Goal: Find specific page/section: Find specific page/section

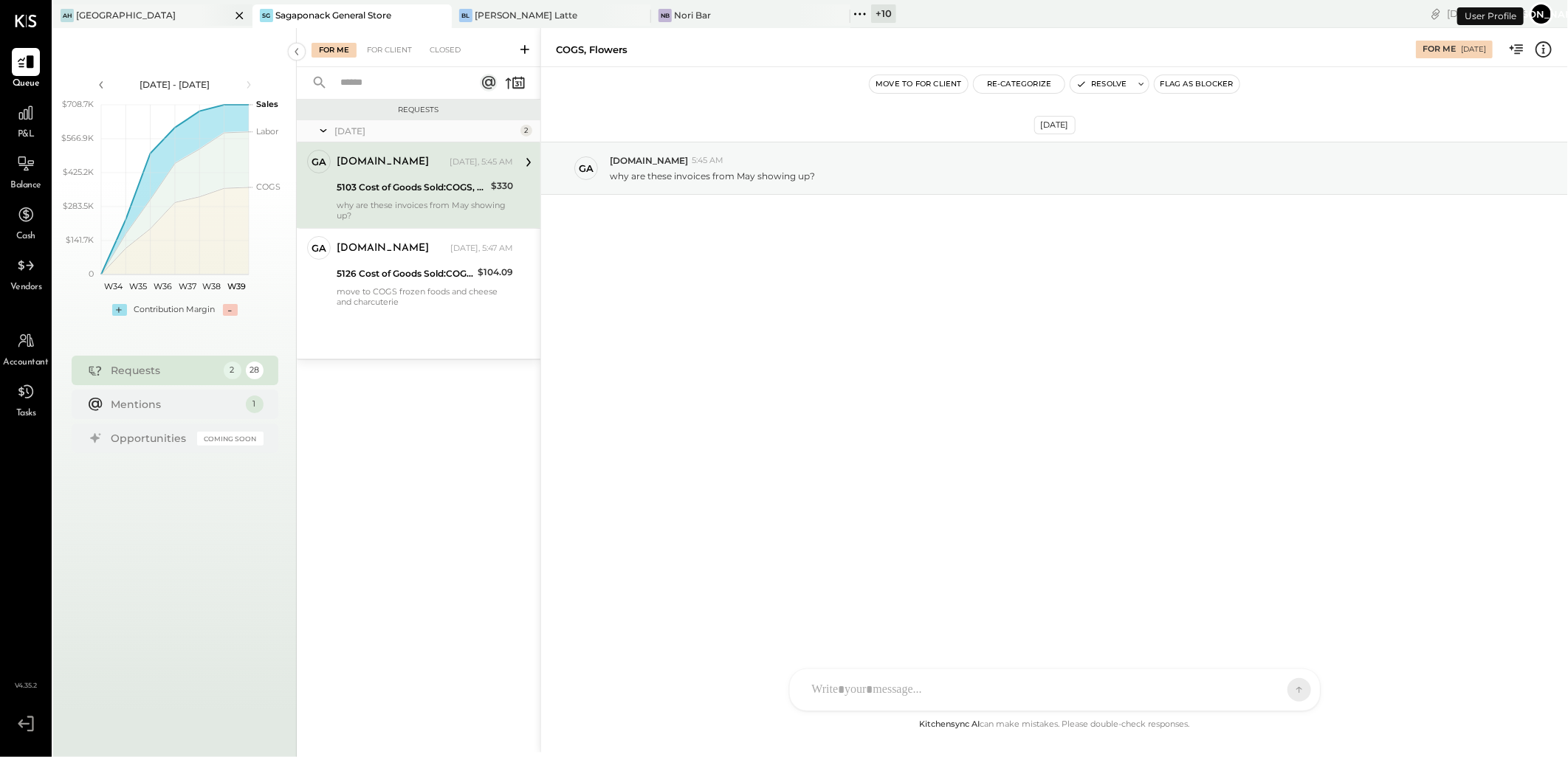
click at [242, 13] on icon at bounding box center [239, 16] width 19 height 18
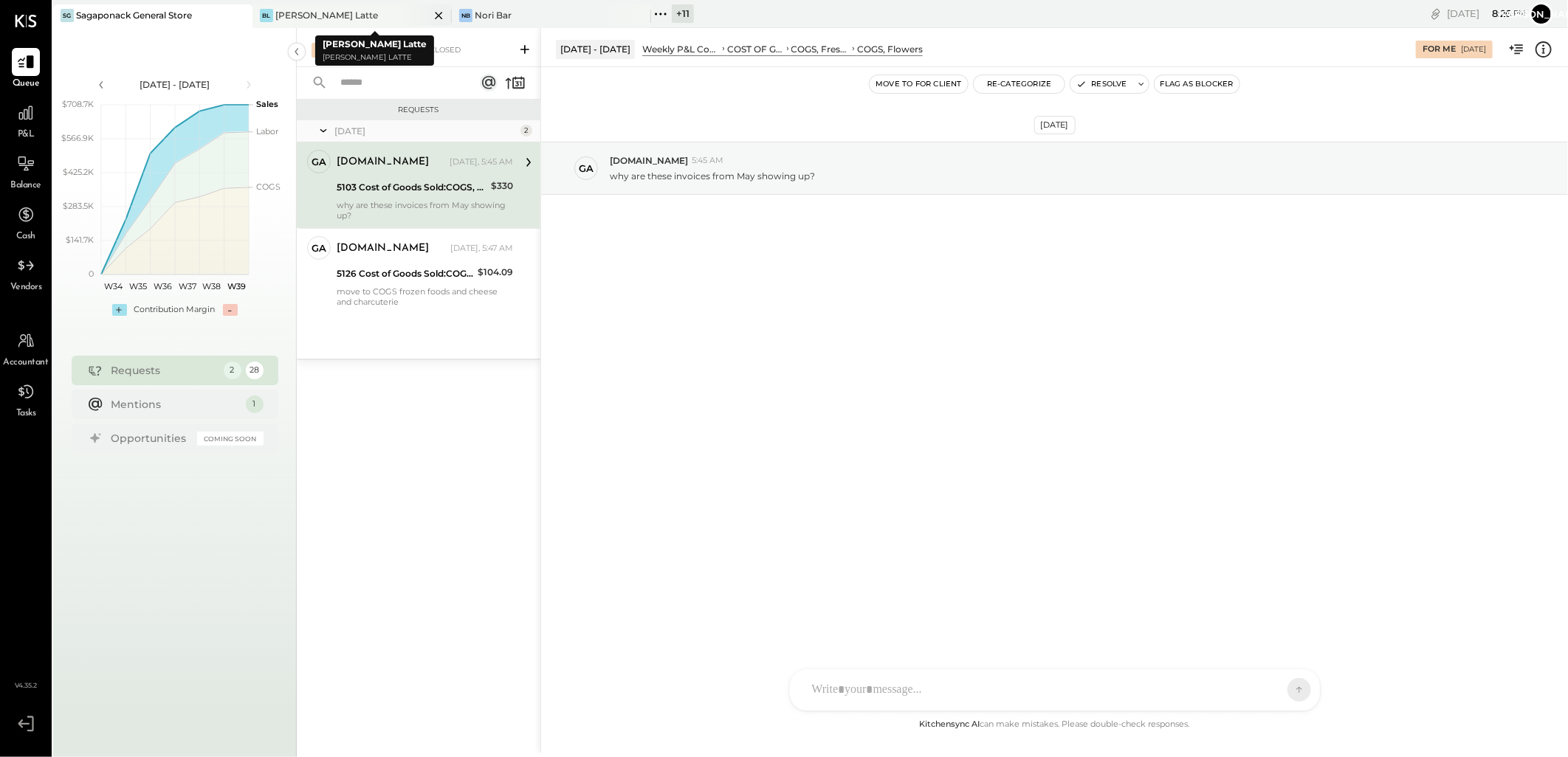
click at [439, 13] on icon at bounding box center [439, 16] width 19 height 18
click at [448, 51] on div "Closed" at bounding box center [444, 51] width 45 height 15
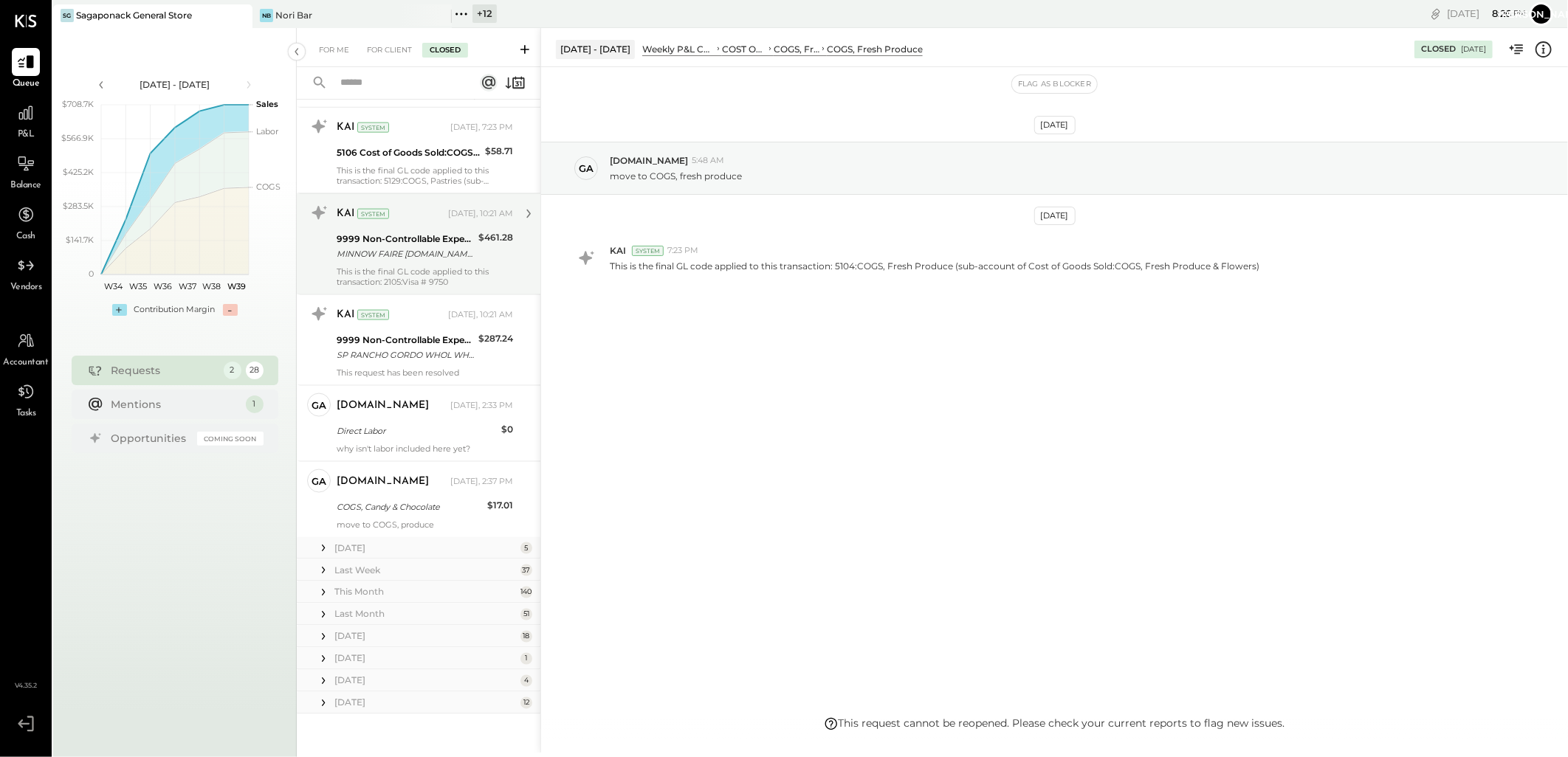
scroll to position [1286, 0]
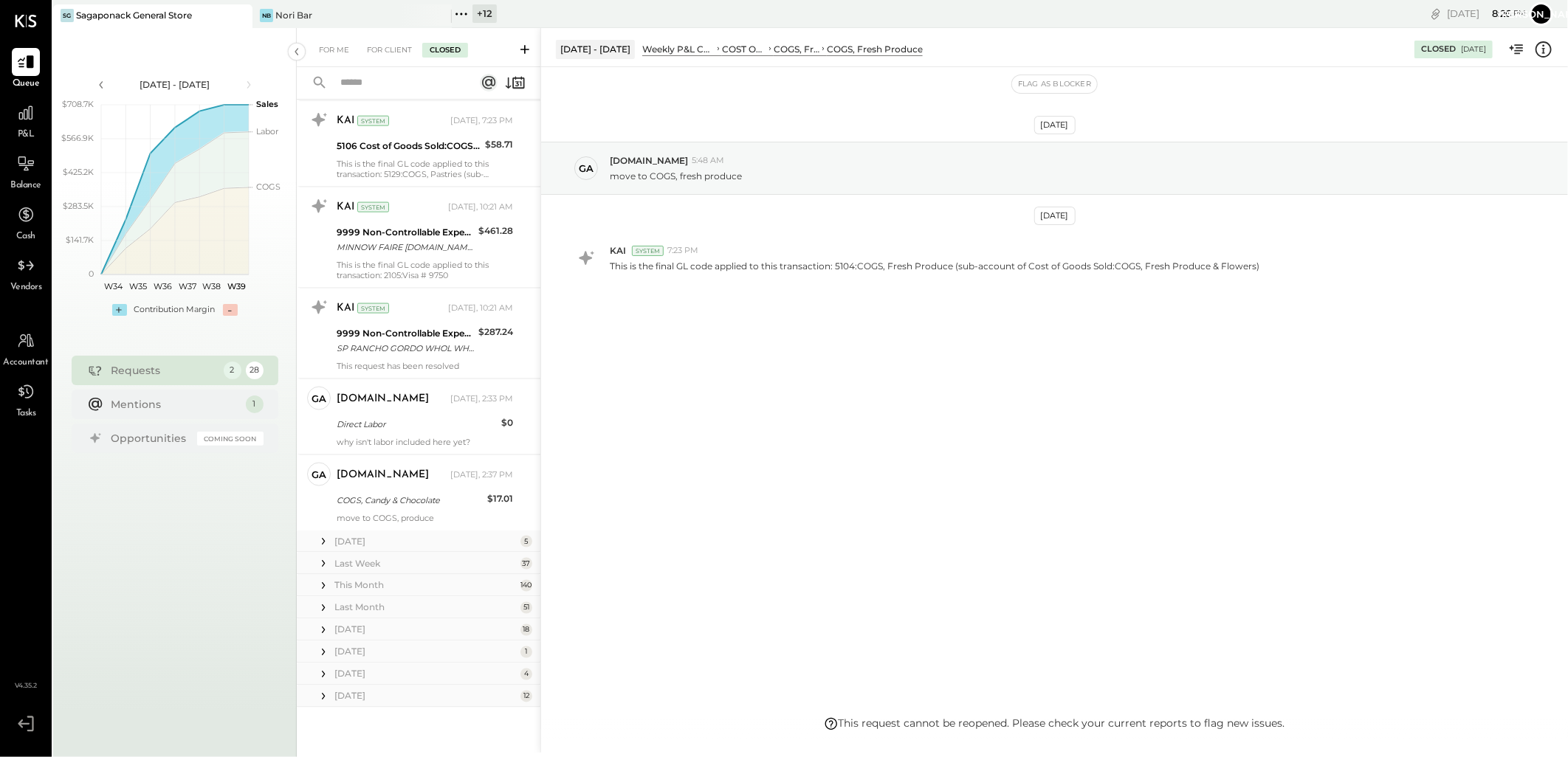
click at [329, 540] on icon at bounding box center [323, 542] width 15 height 15
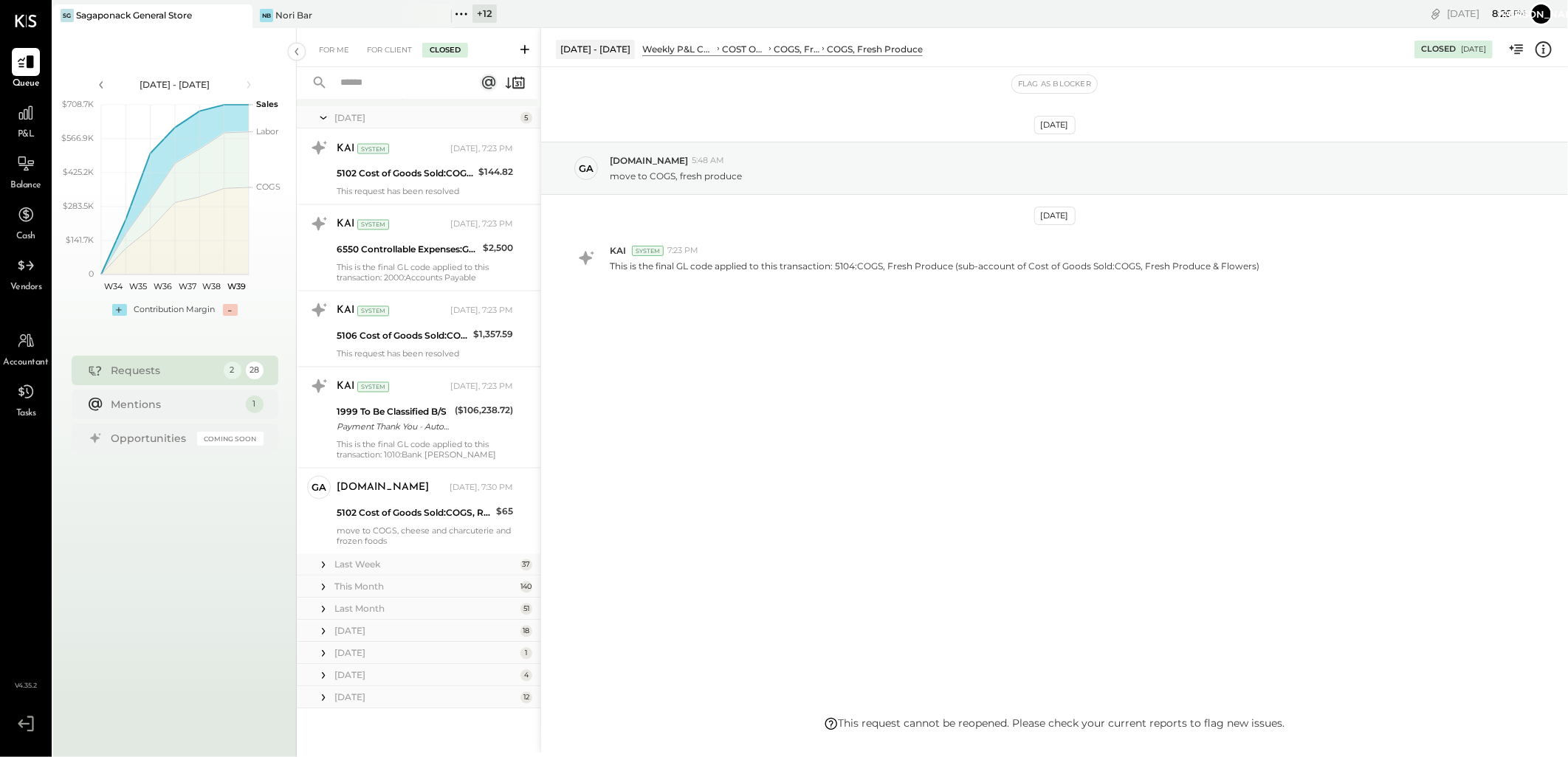
scroll to position [1711, 0]
click at [336, 561] on div "Last Week" at bounding box center [425, 564] width 182 height 13
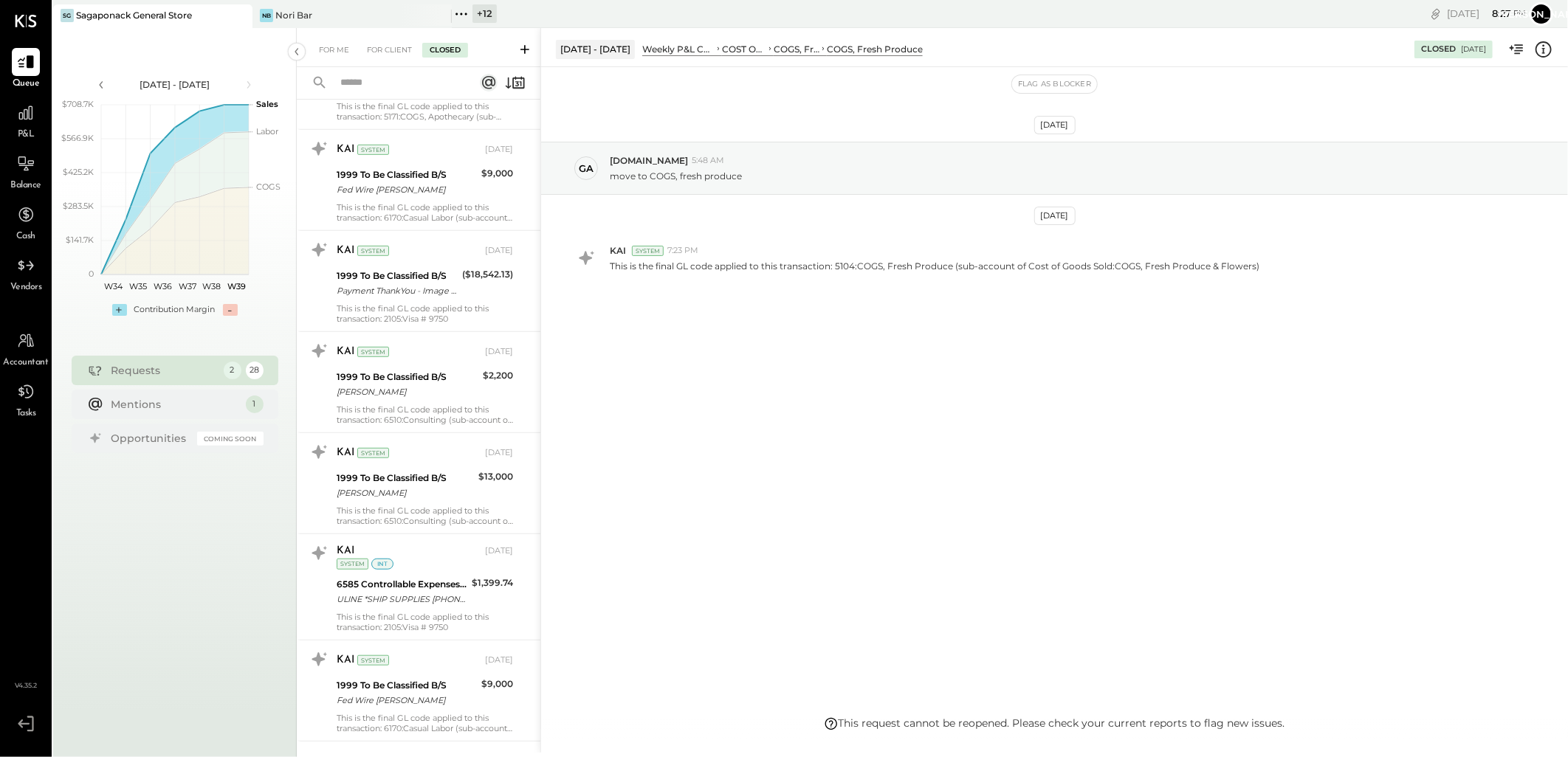
scroll to position [4008, 0]
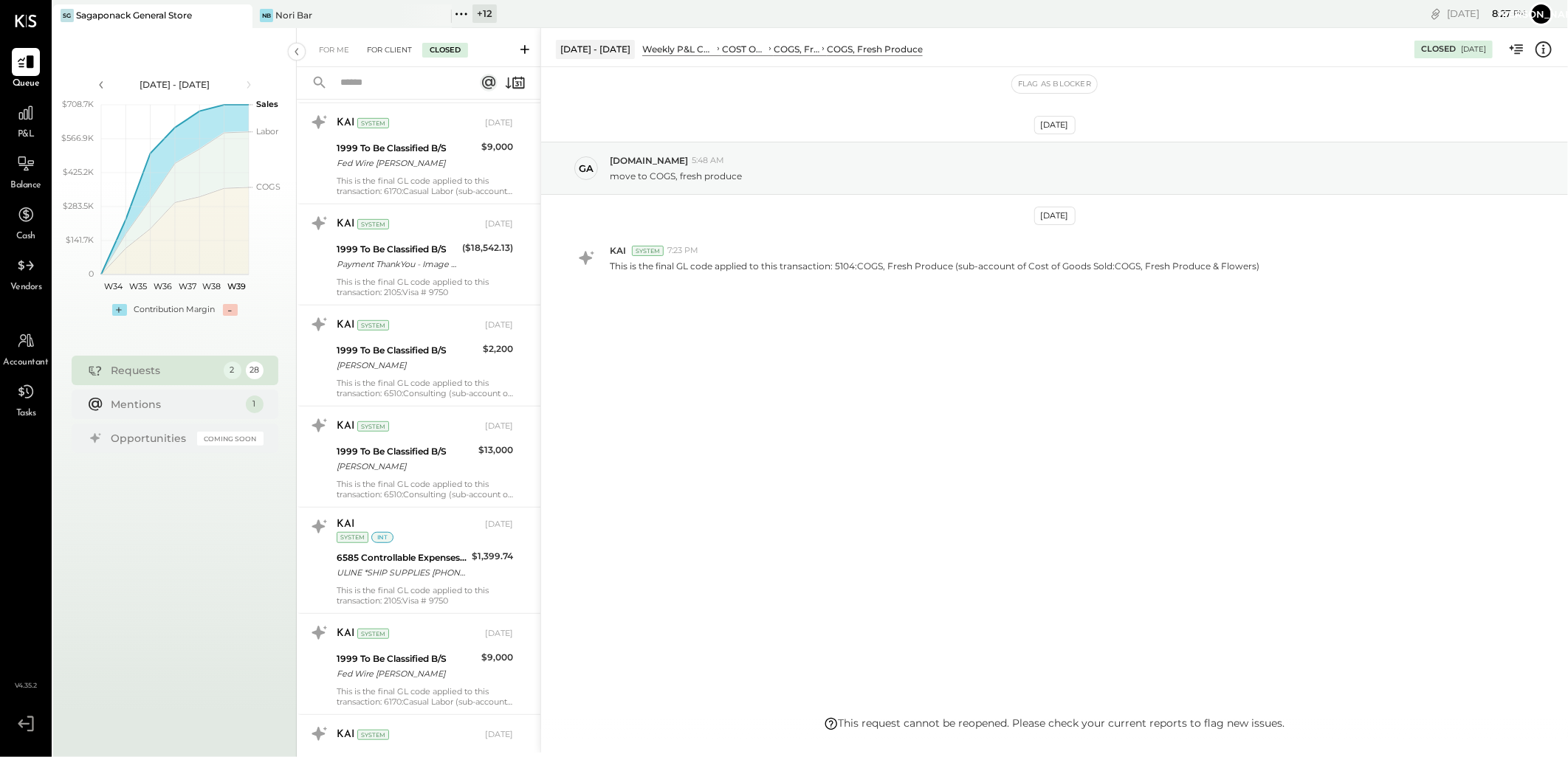
click at [363, 45] on div "For Client" at bounding box center [389, 51] width 60 height 15
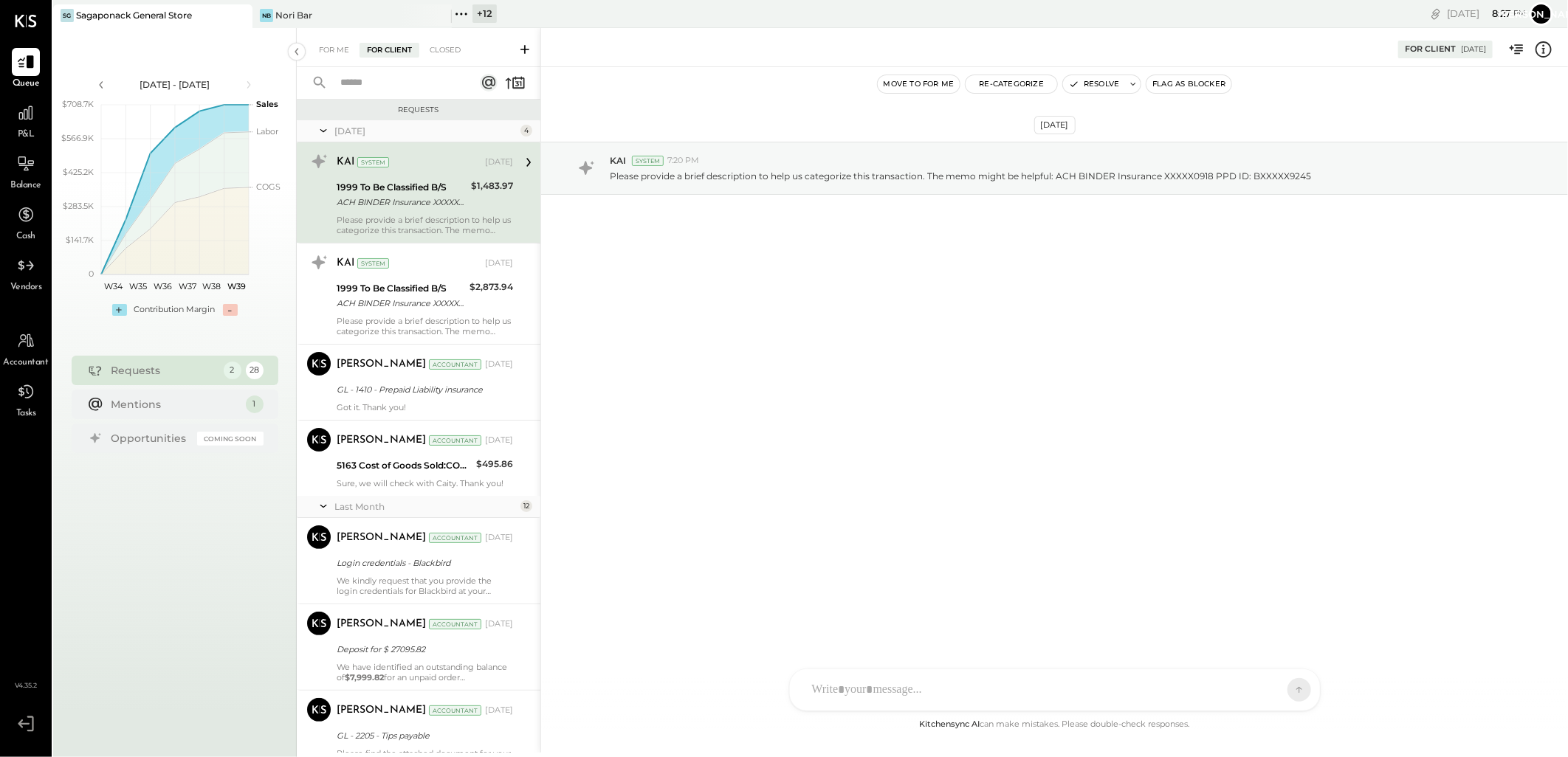
click at [368, 83] on input "text" at bounding box center [398, 83] width 133 height 25
drag, startPoint x: 455, startPoint y: 46, endPoint x: 447, endPoint y: 50, distance: 8.9
click at [454, 46] on div "Closed" at bounding box center [444, 51] width 45 height 15
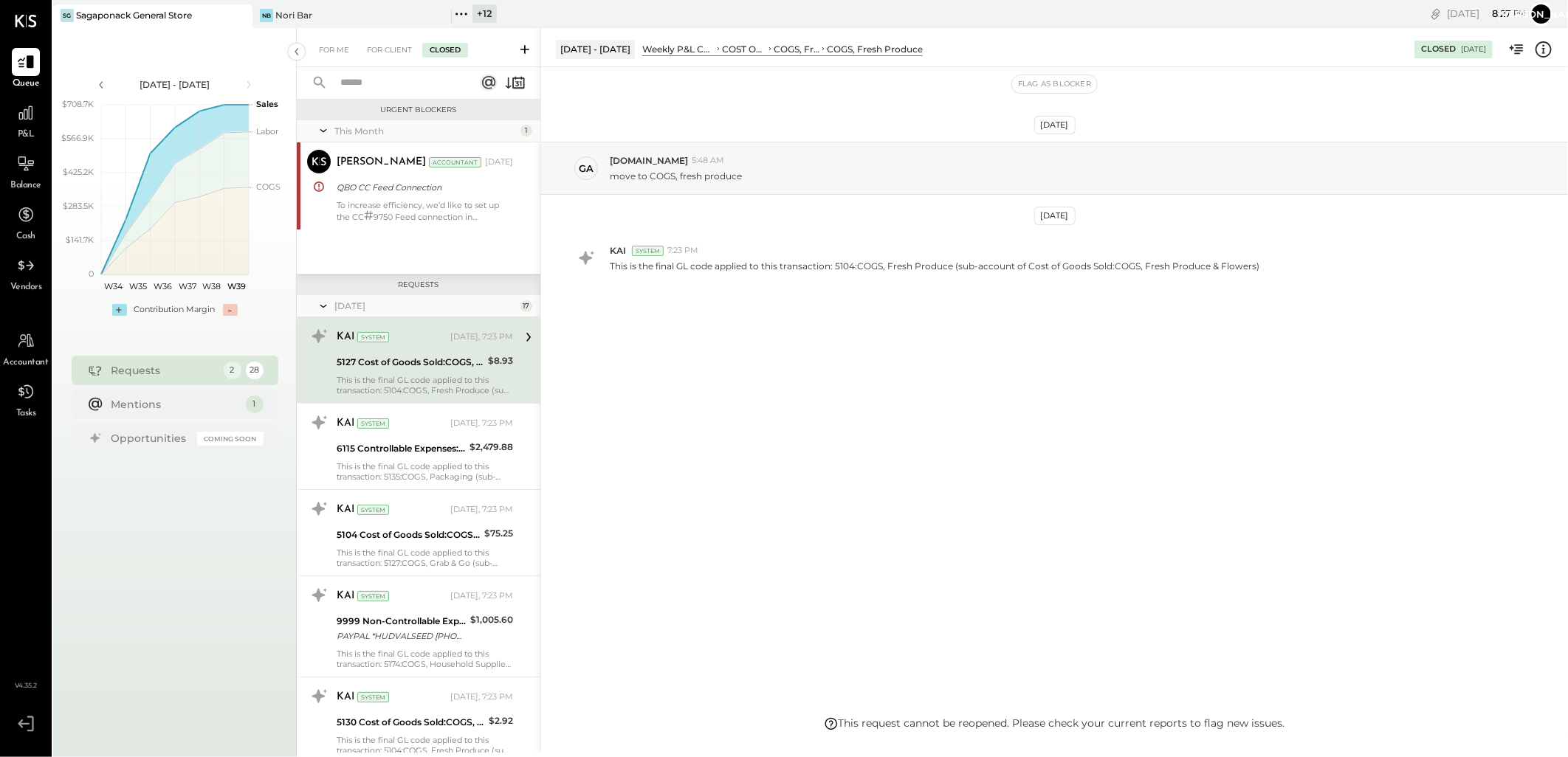
click at [378, 79] on input "text" at bounding box center [398, 83] width 133 height 25
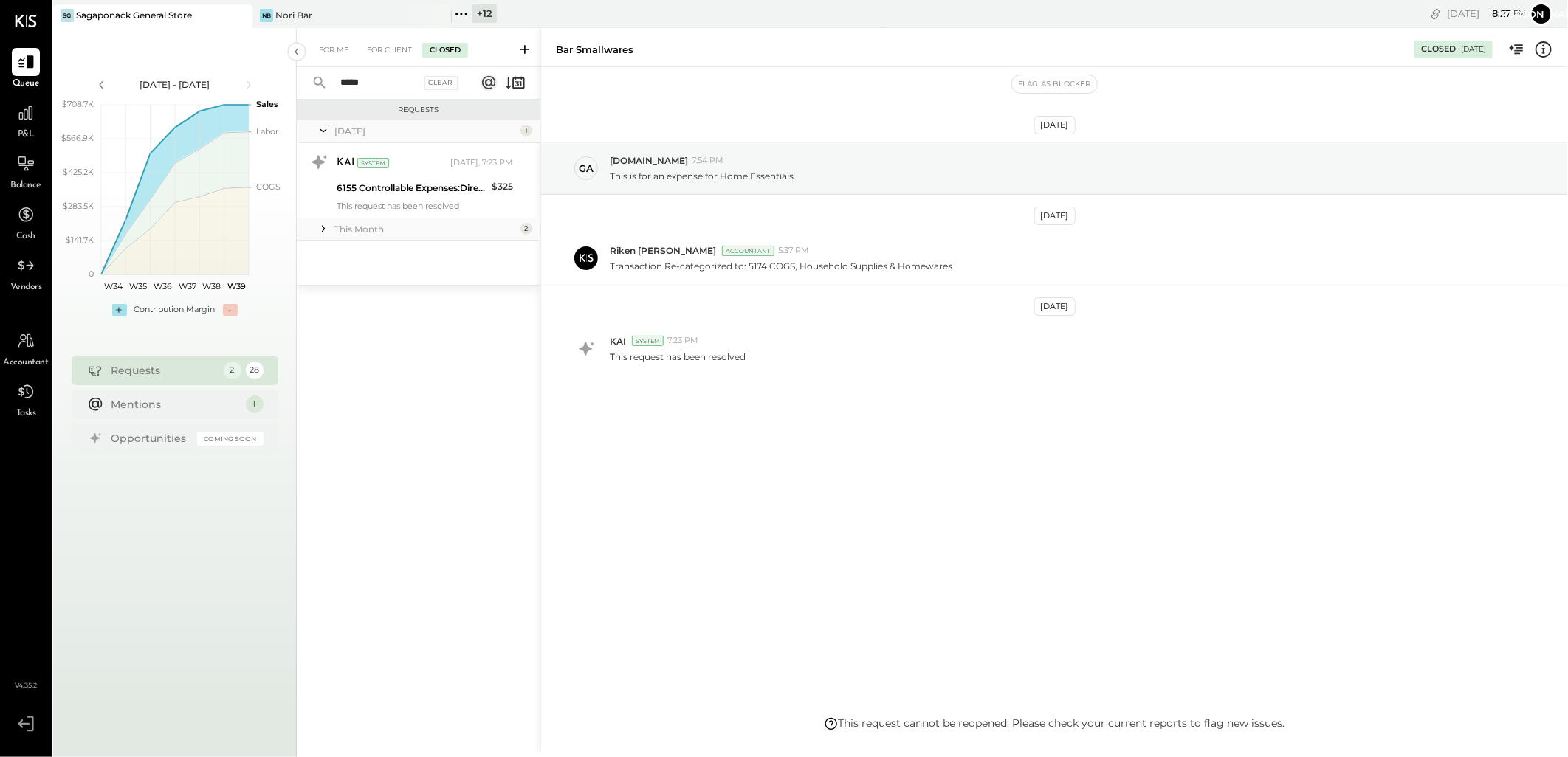
click at [378, 79] on input "*****" at bounding box center [376, 83] width 89 height 25
type input "*******"
click at [378, 79] on input "*******" at bounding box center [376, 83] width 89 height 25
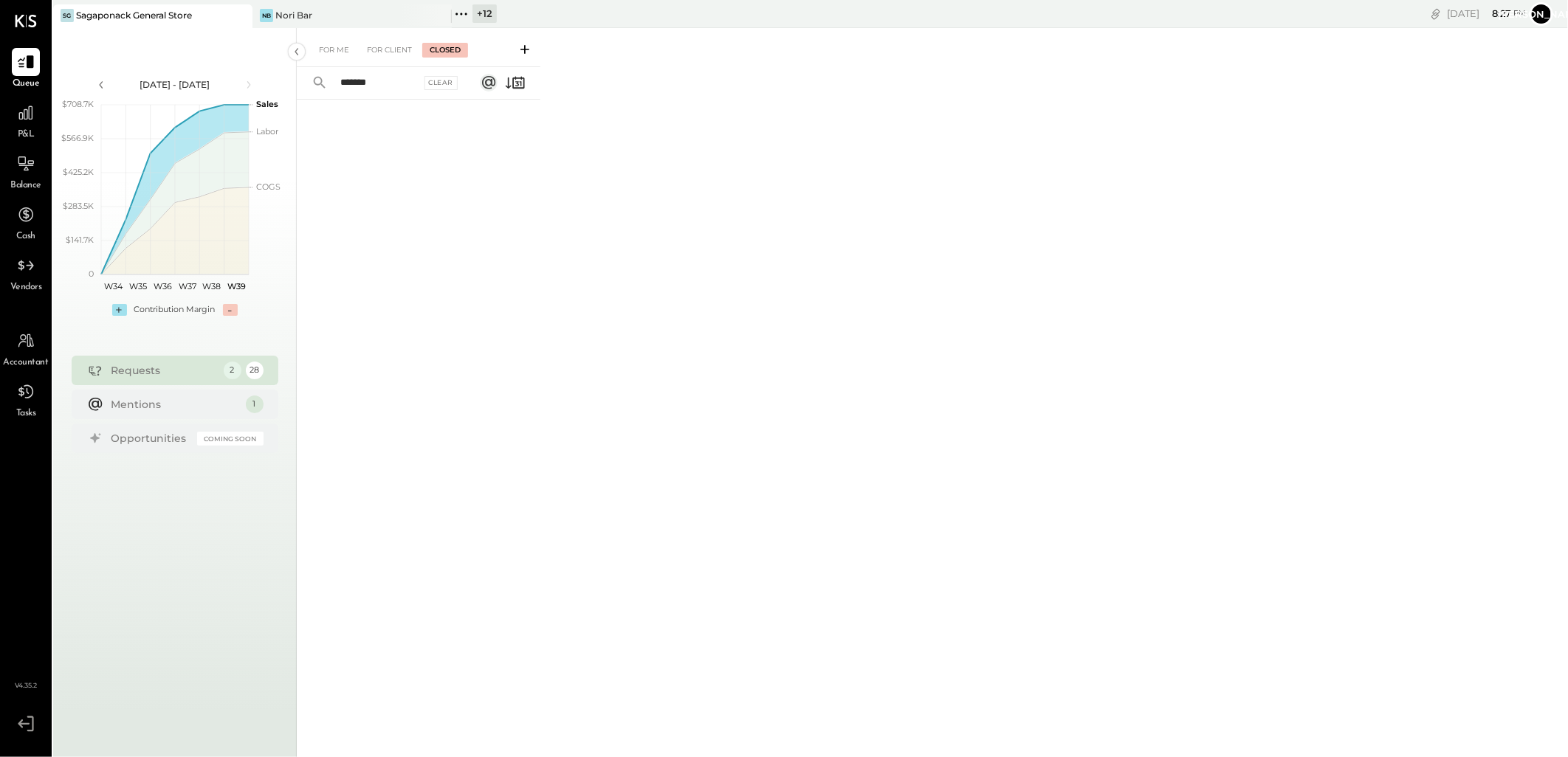
click at [388, 77] on input "*******" at bounding box center [376, 83] width 89 height 25
drag, startPoint x: 388, startPoint y: 79, endPoint x: 337, endPoint y: 77, distance: 51.0
click at [337, 77] on input "*******" at bounding box center [376, 83] width 89 height 25
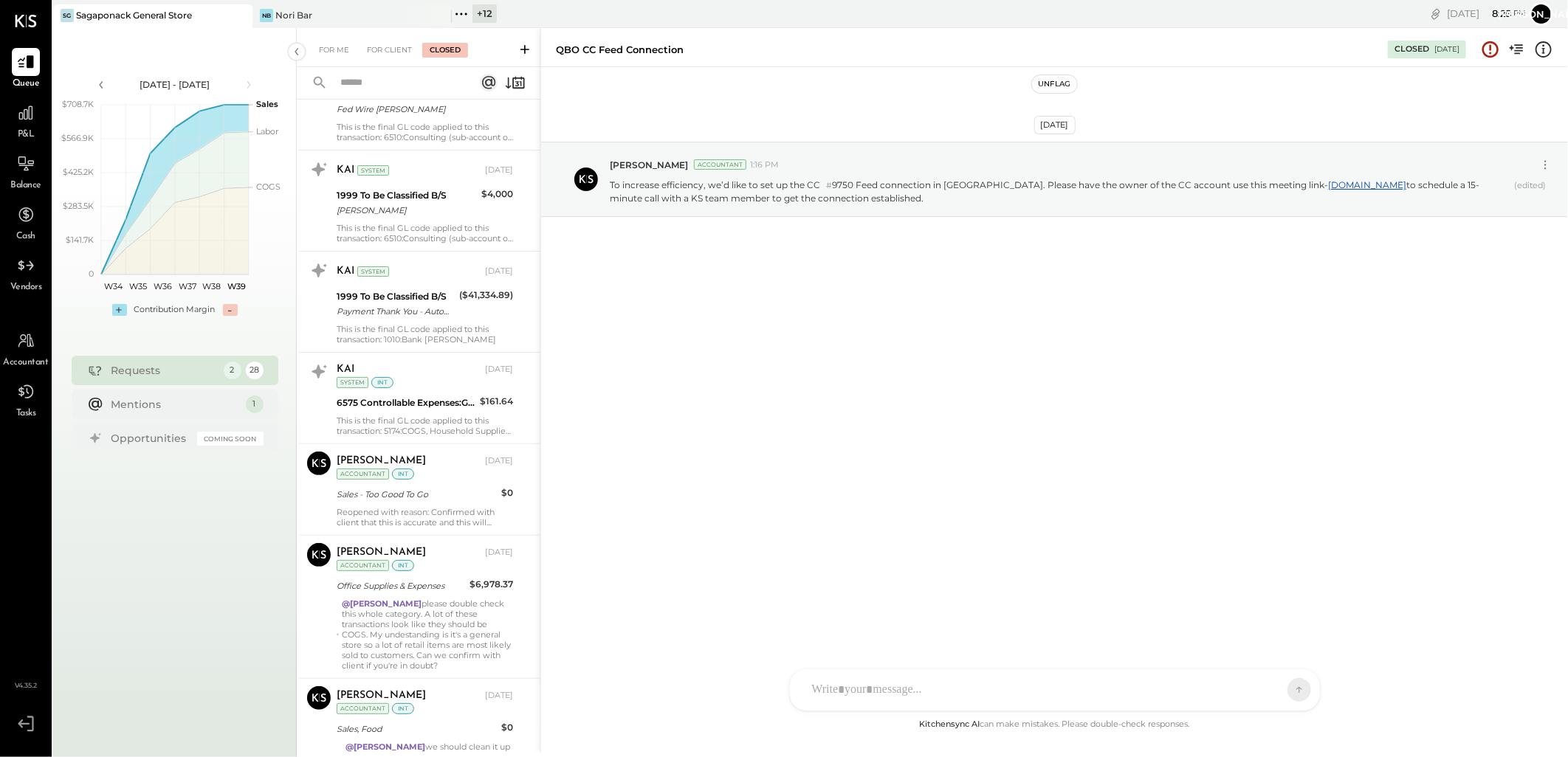
scroll to position [5083, 0]
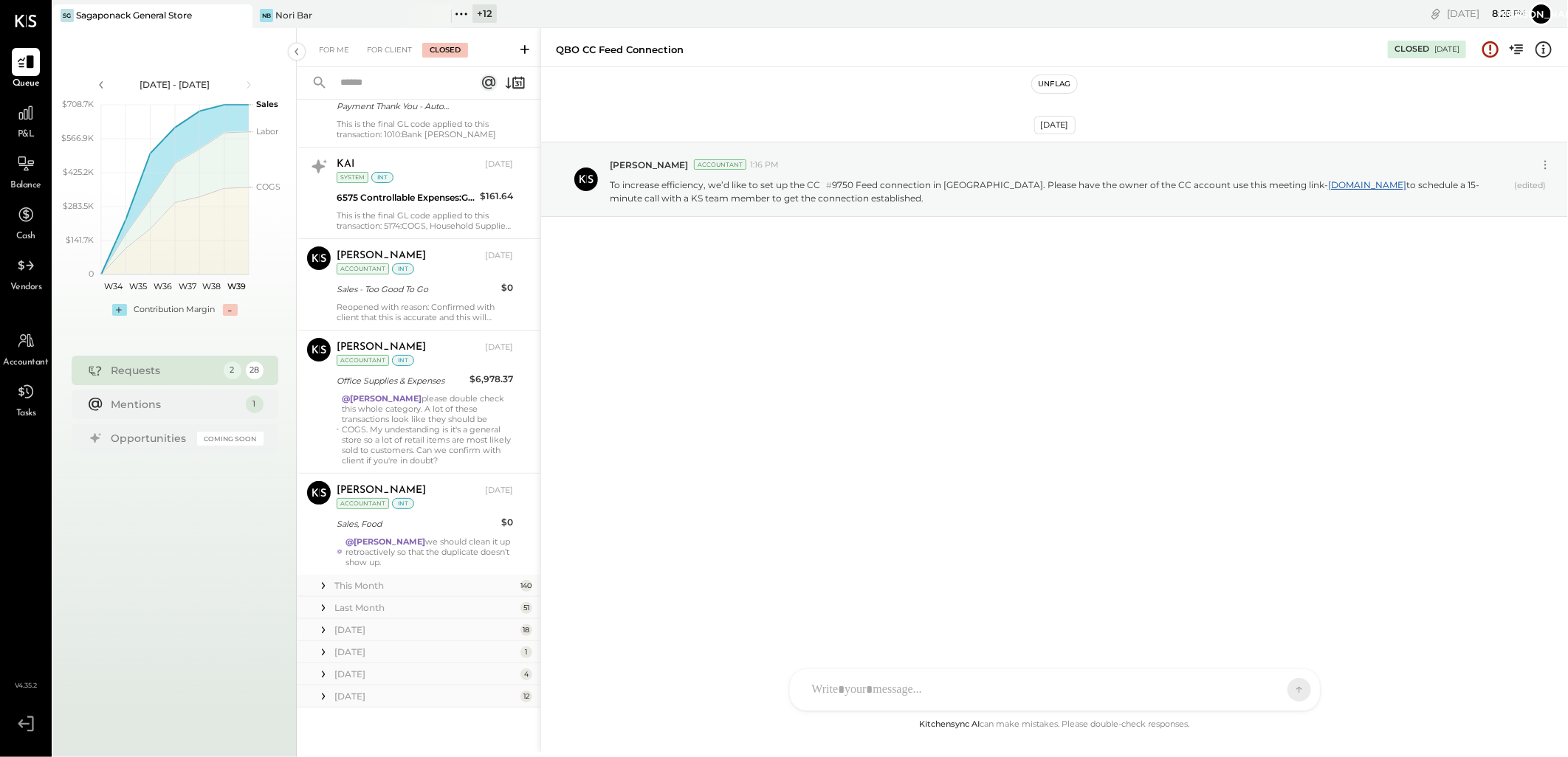
click at [328, 610] on icon at bounding box center [323, 608] width 15 height 15
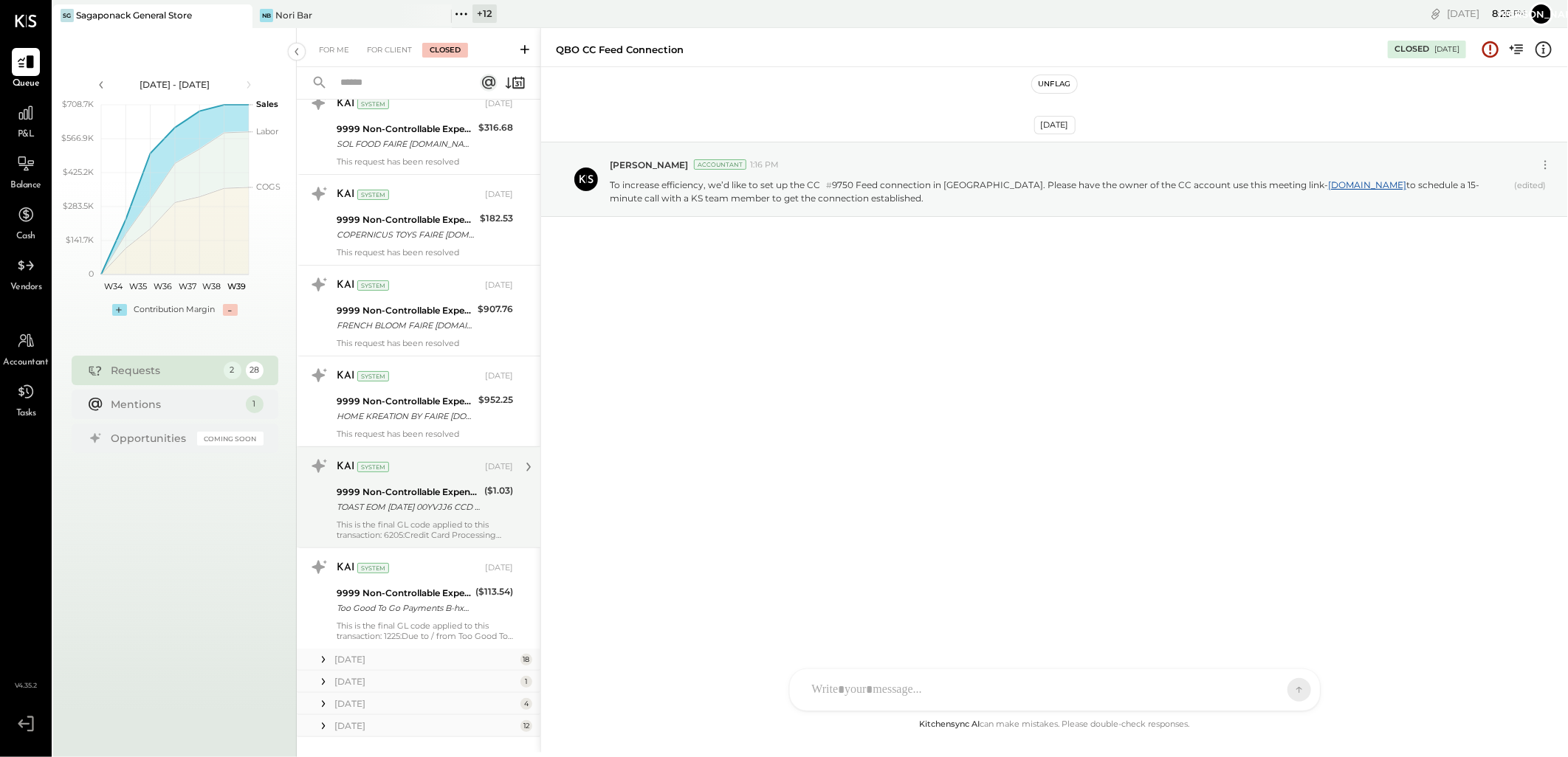
scroll to position [9943, 0]
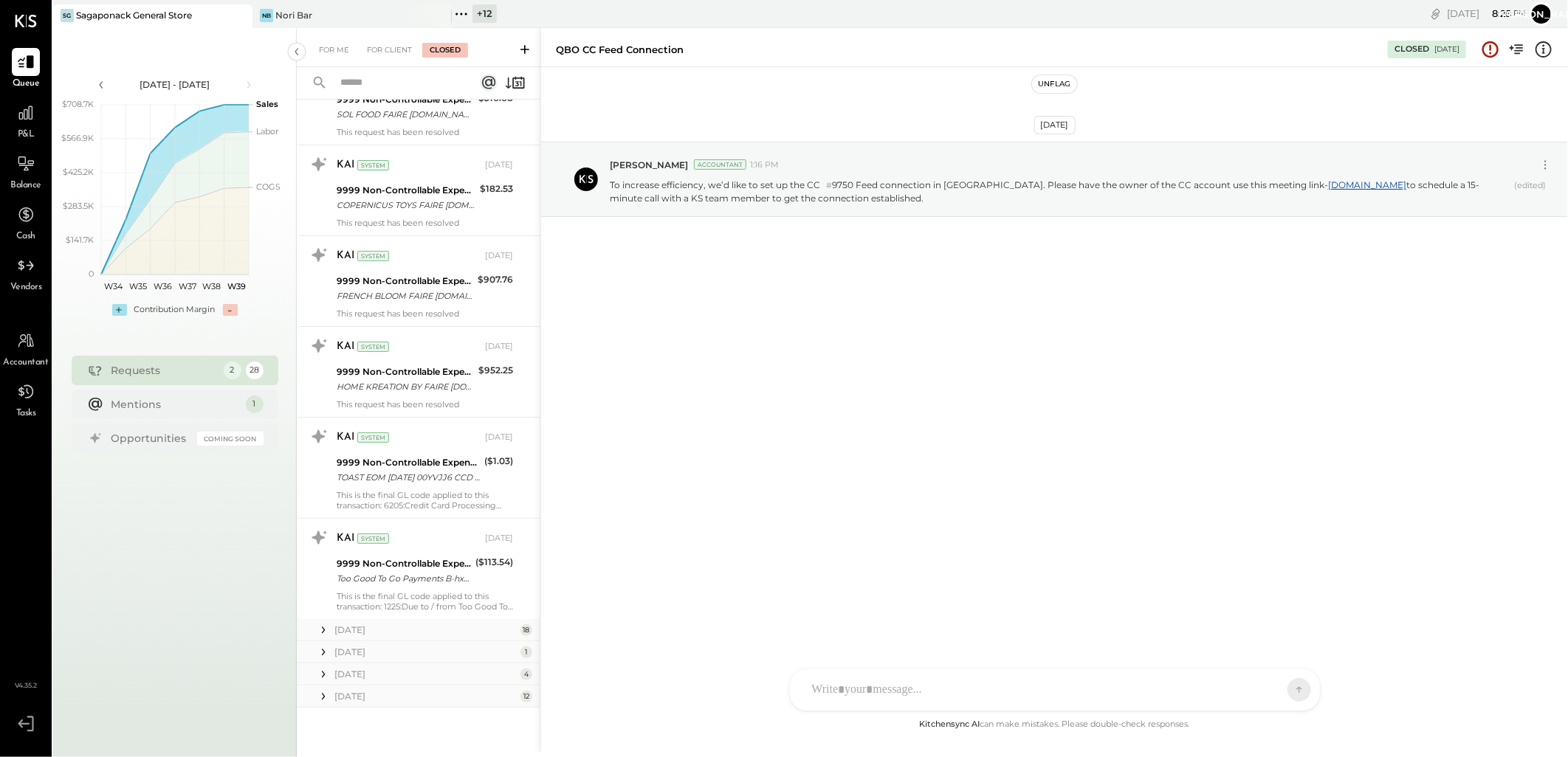
click at [323, 629] on icon at bounding box center [323, 630] width 15 height 15
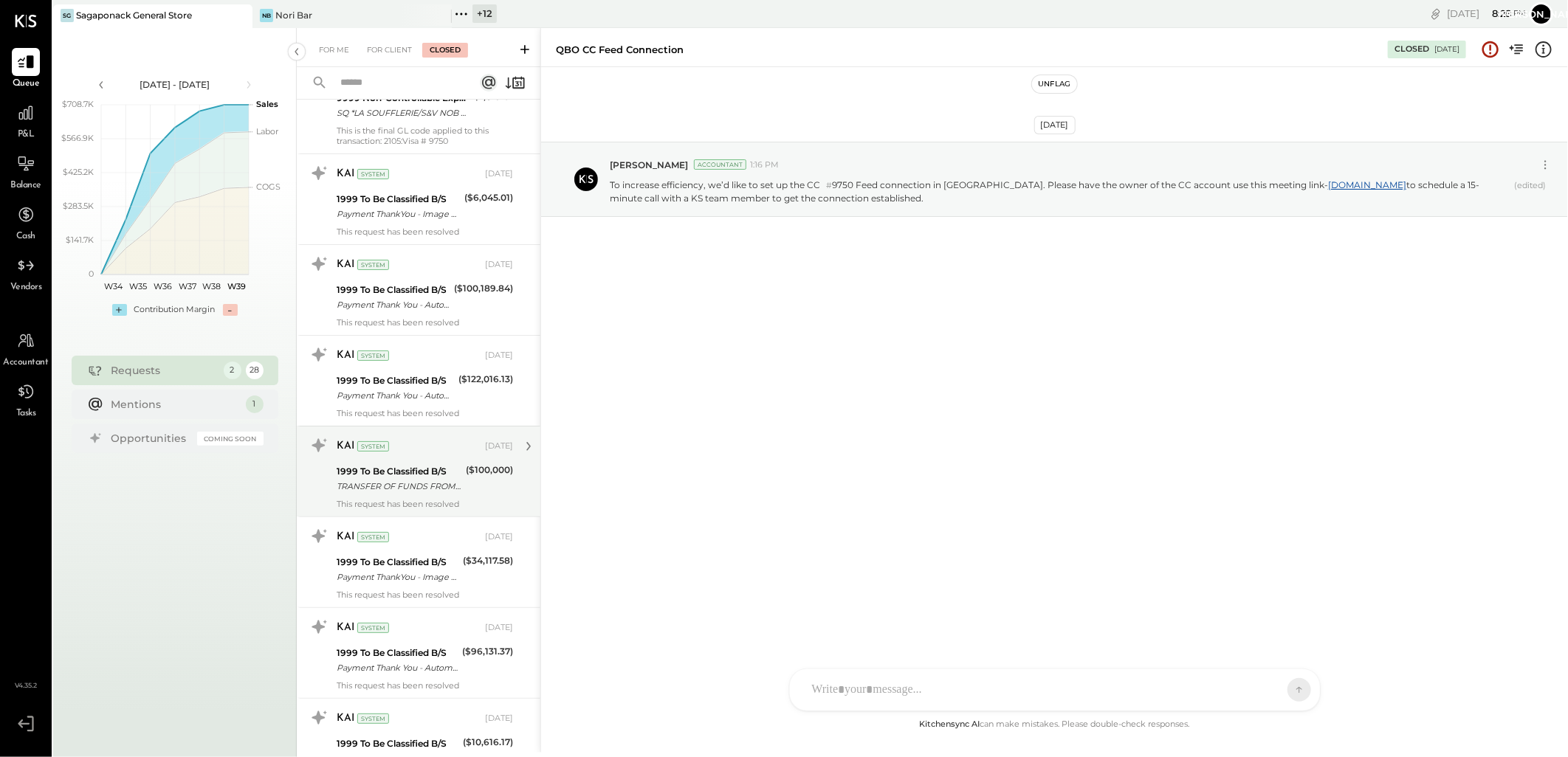
scroll to position [11691, 0]
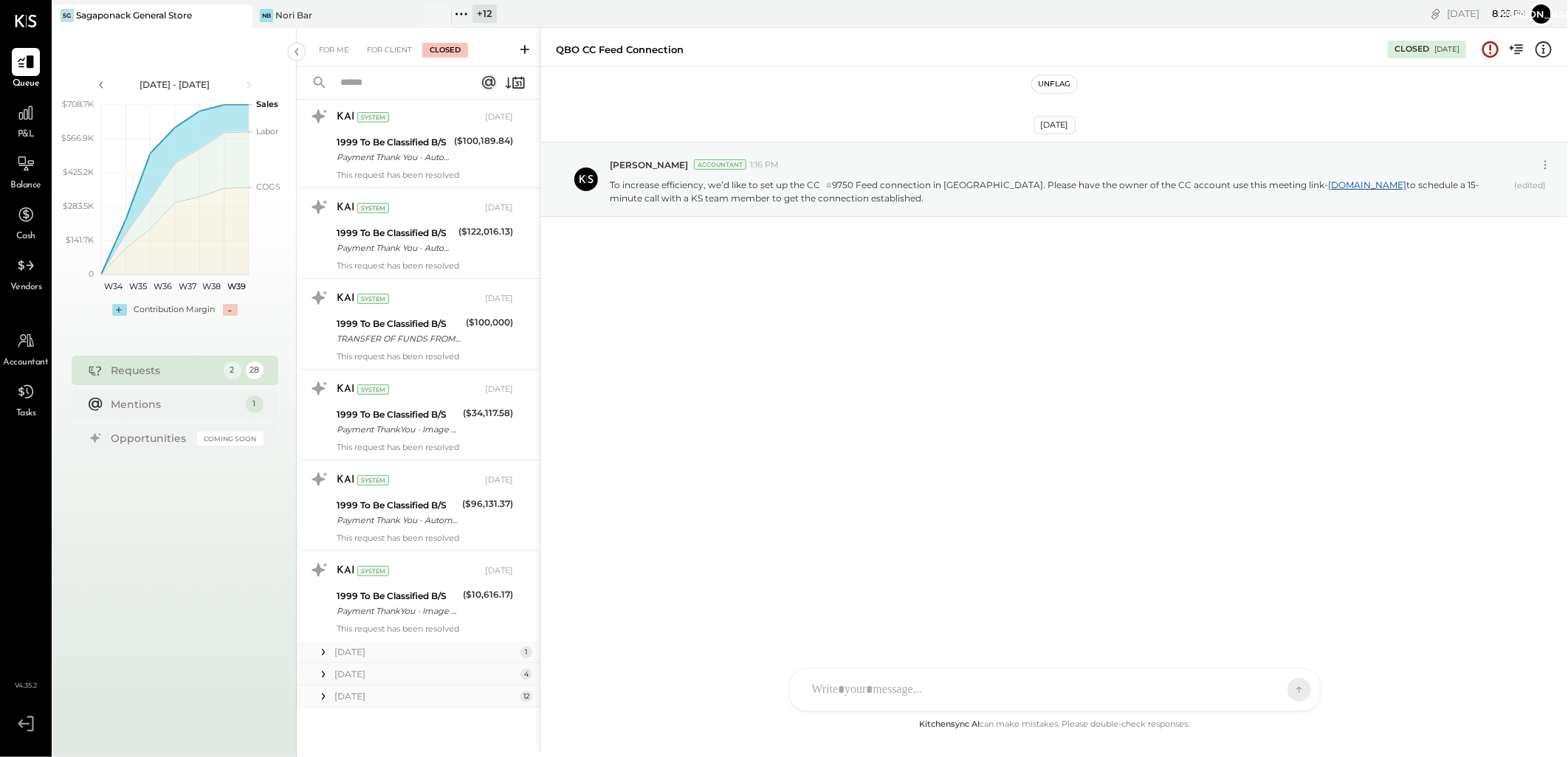
click at [334, 657] on div "[DATE]" at bounding box center [425, 652] width 182 height 13
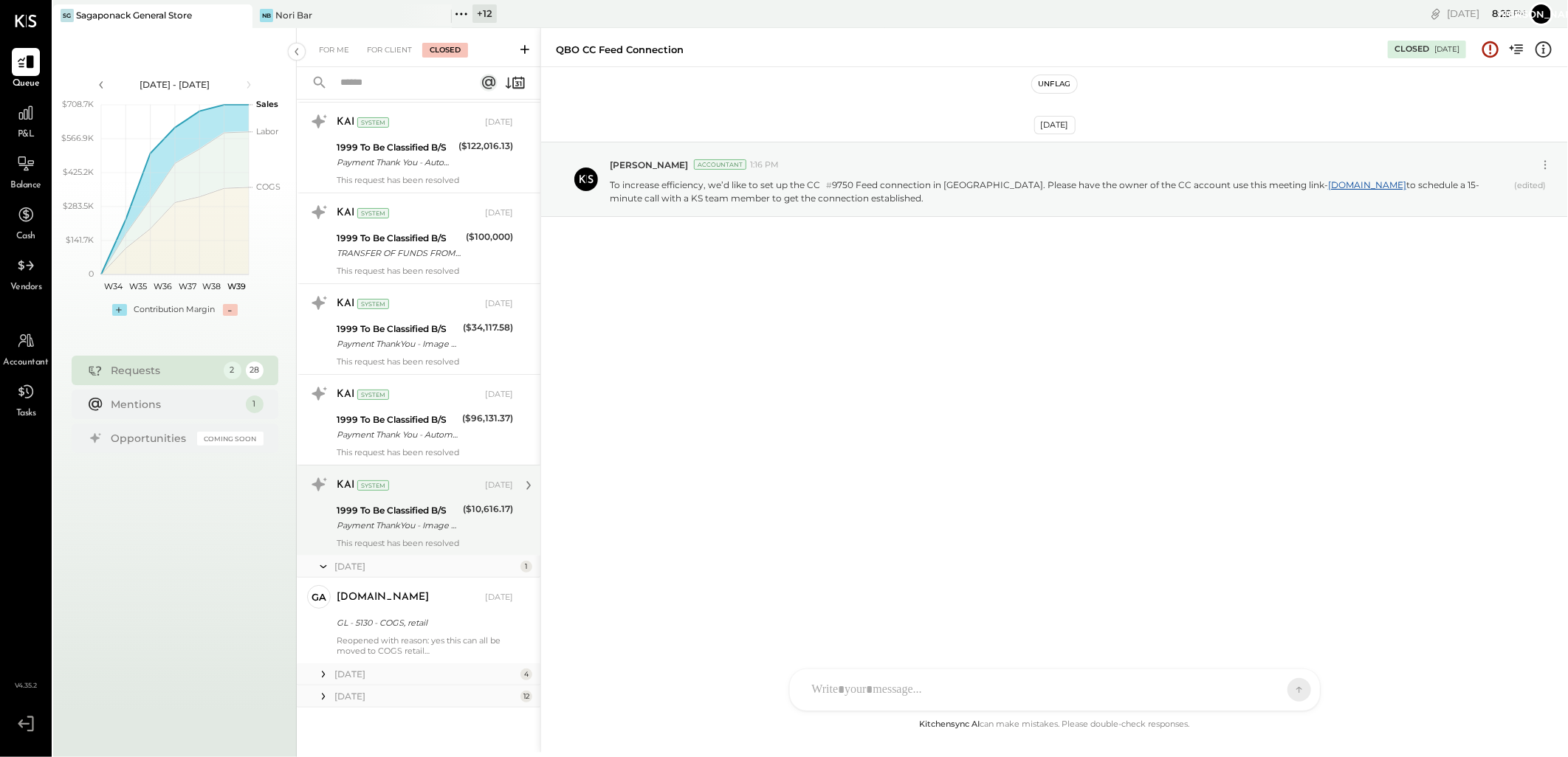
scroll to position [11776, 0]
click at [329, 672] on icon at bounding box center [323, 674] width 15 height 15
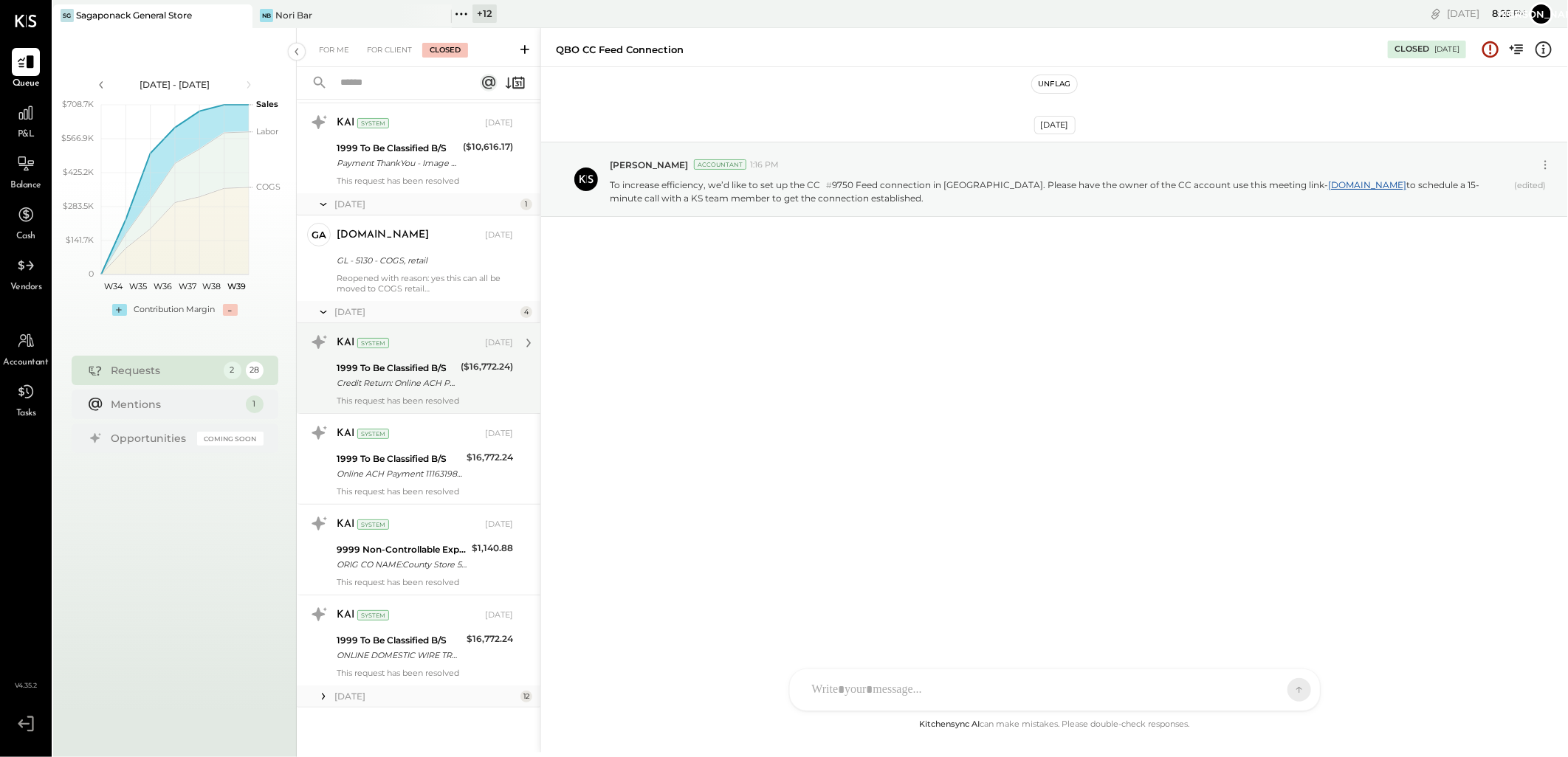
scroll to position [12139, 0]
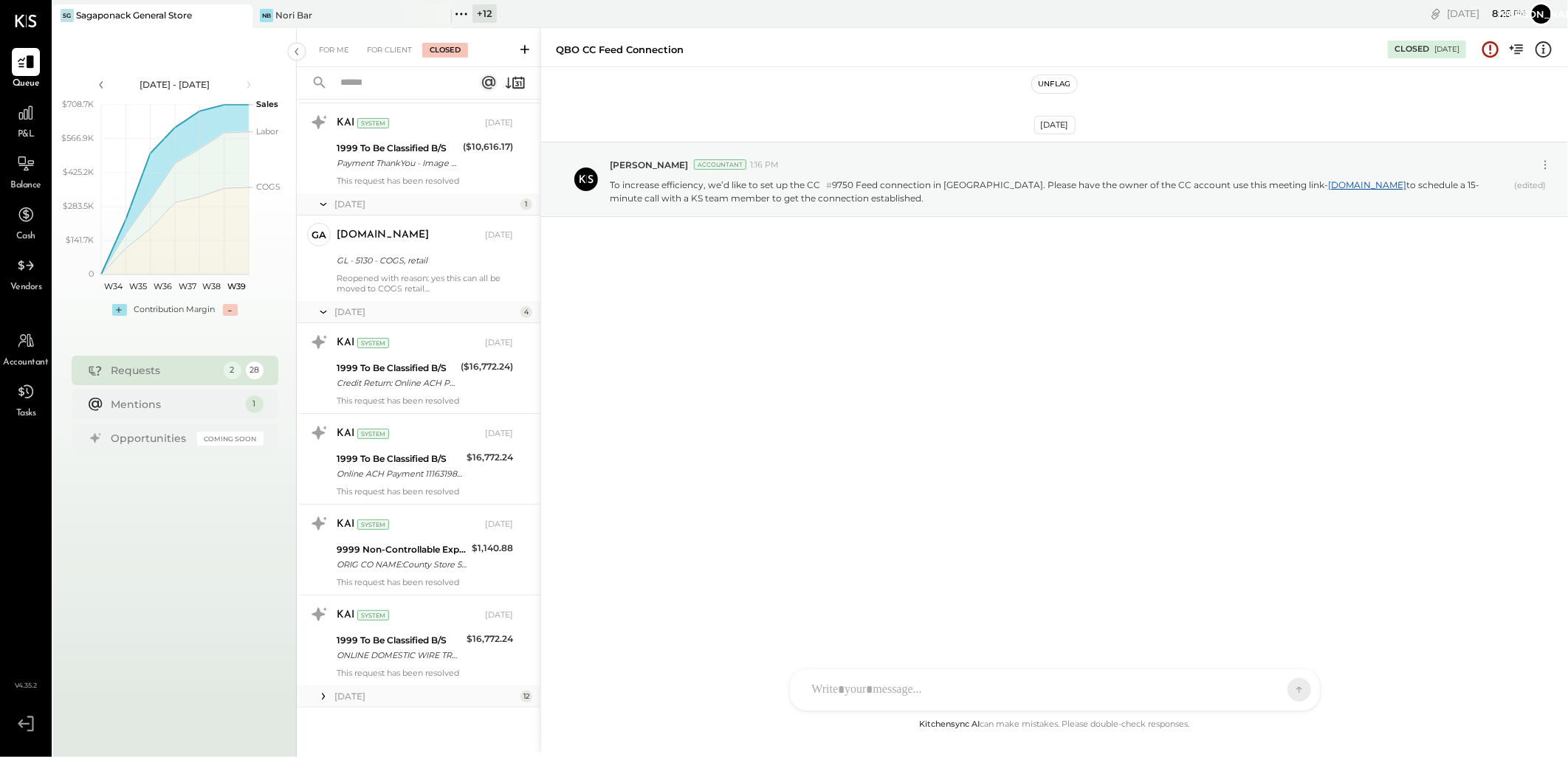
click at [336, 698] on div "[DATE]" at bounding box center [425, 696] width 182 height 13
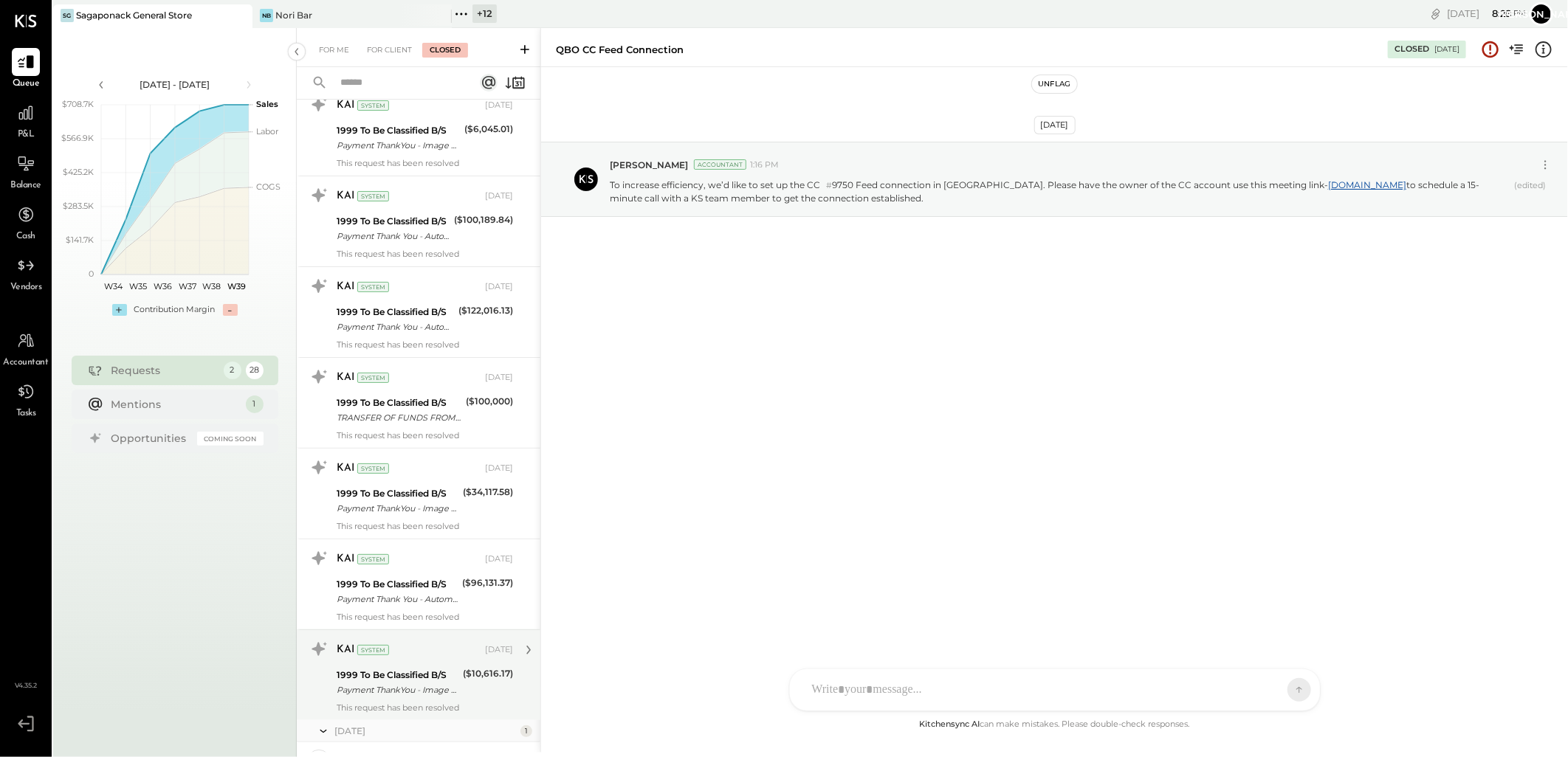
scroll to position [11588, 0]
